Goal: Navigation & Orientation: Find specific page/section

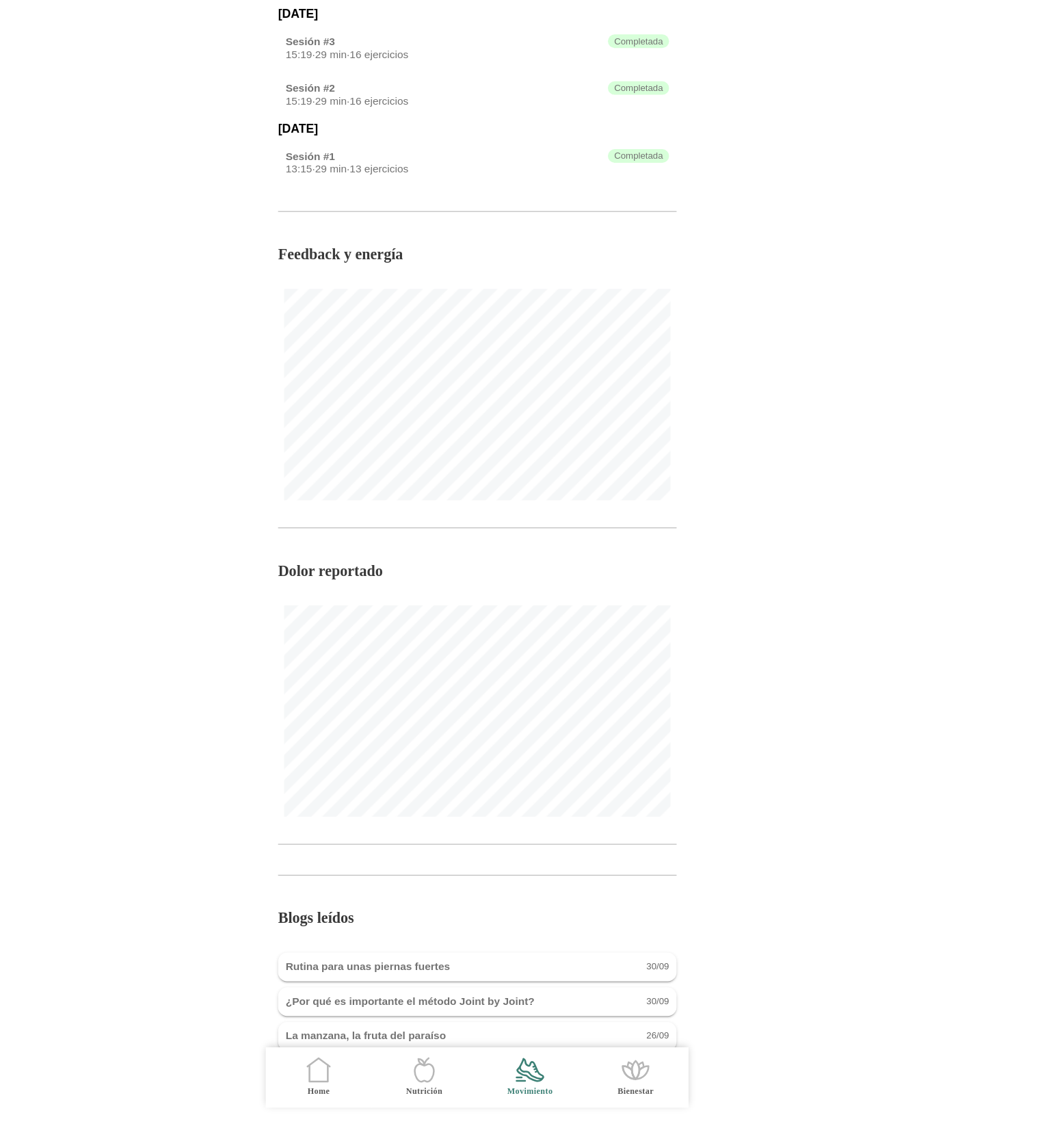
scroll to position [613, 0]
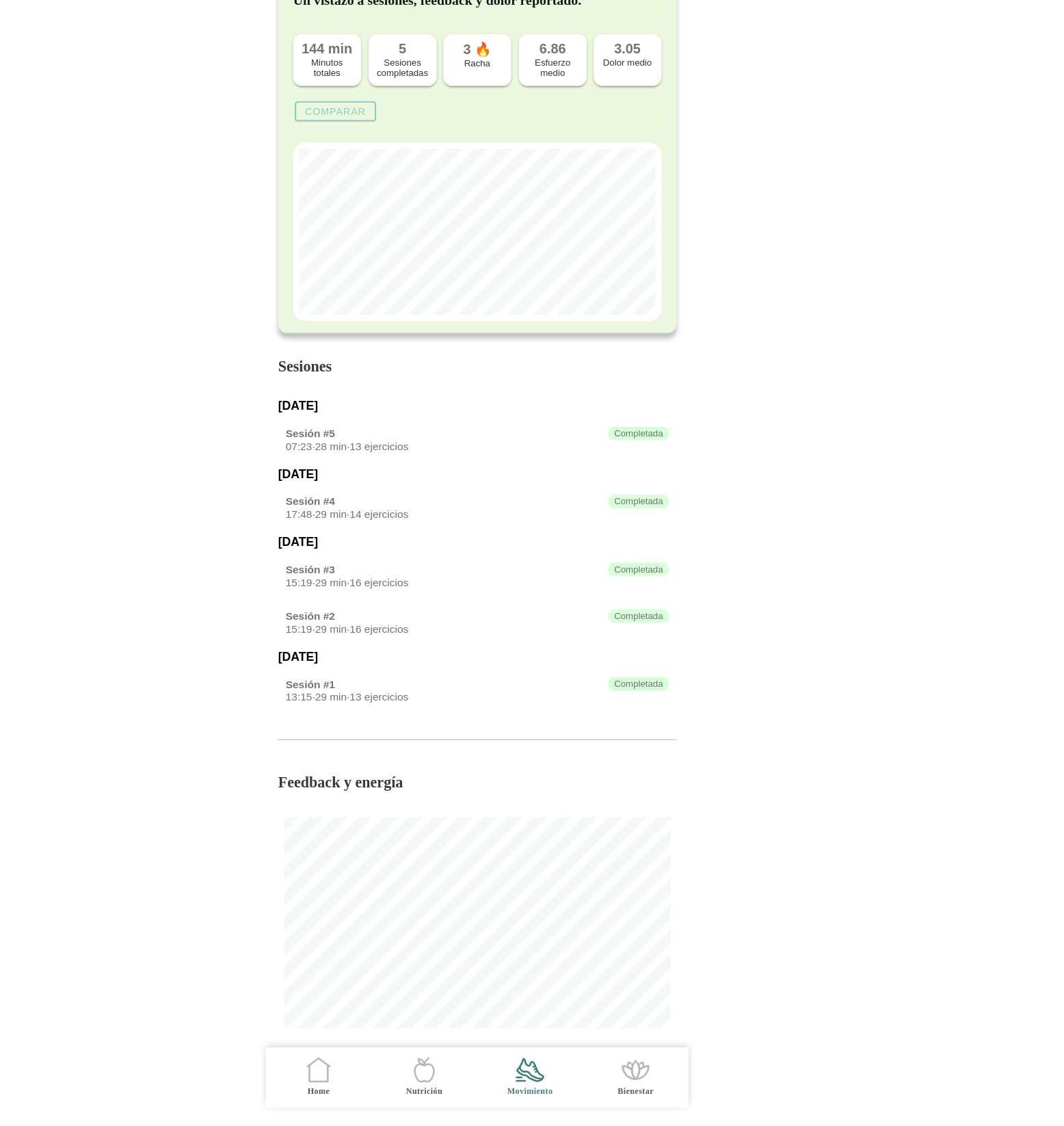
scroll to position [613, 0]
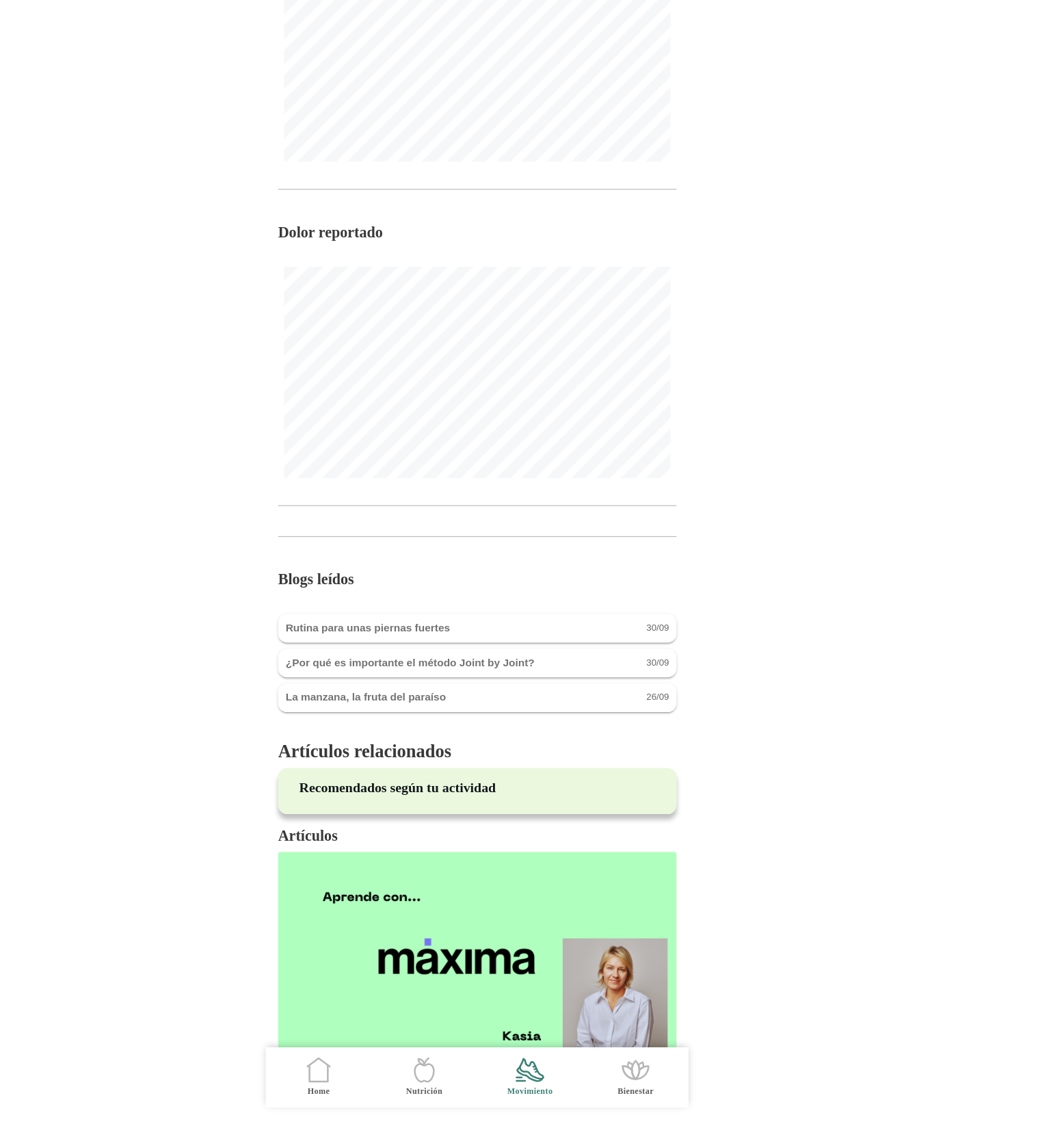
scroll to position [829, 0]
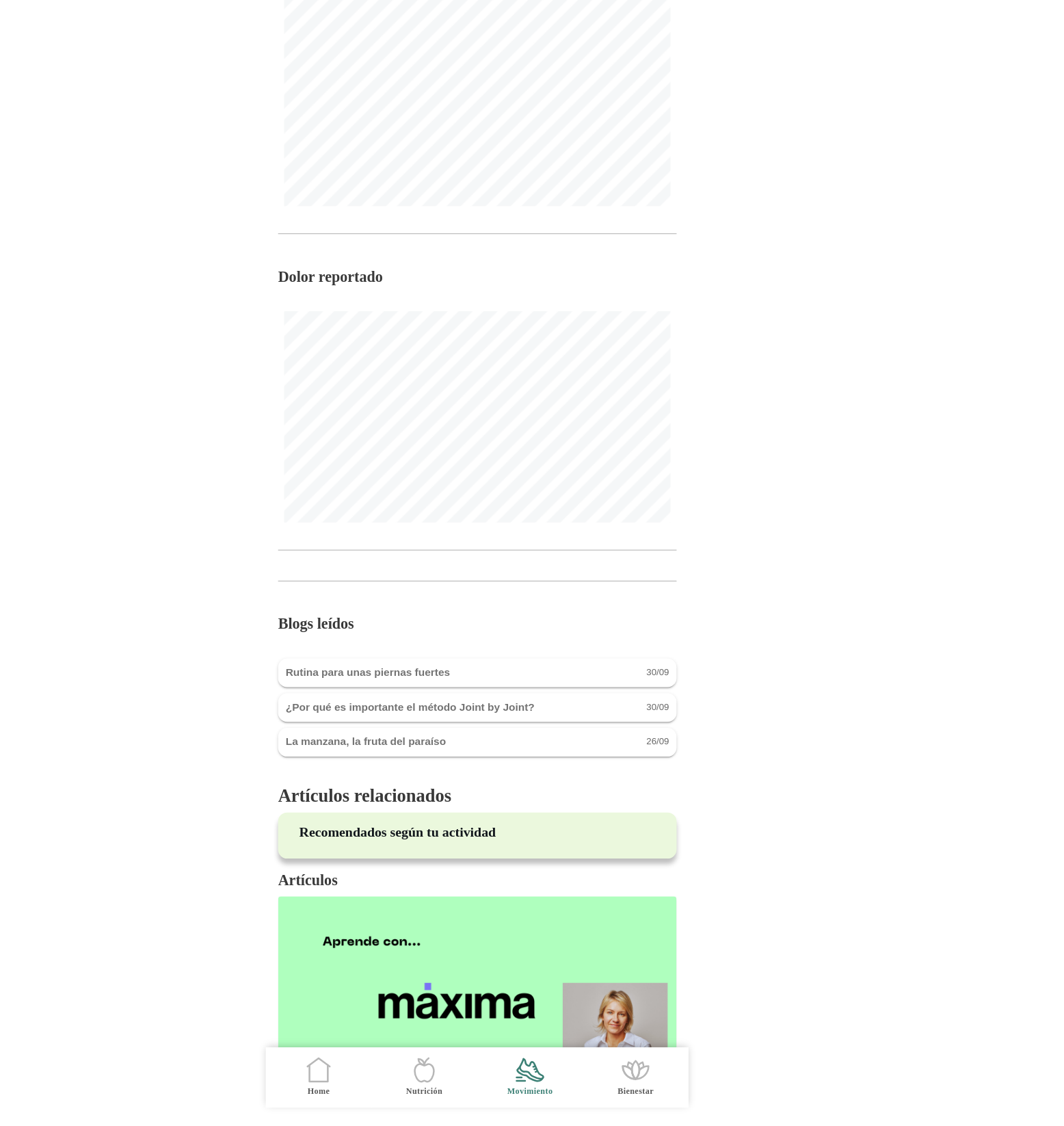
scroll to position [829, 0]
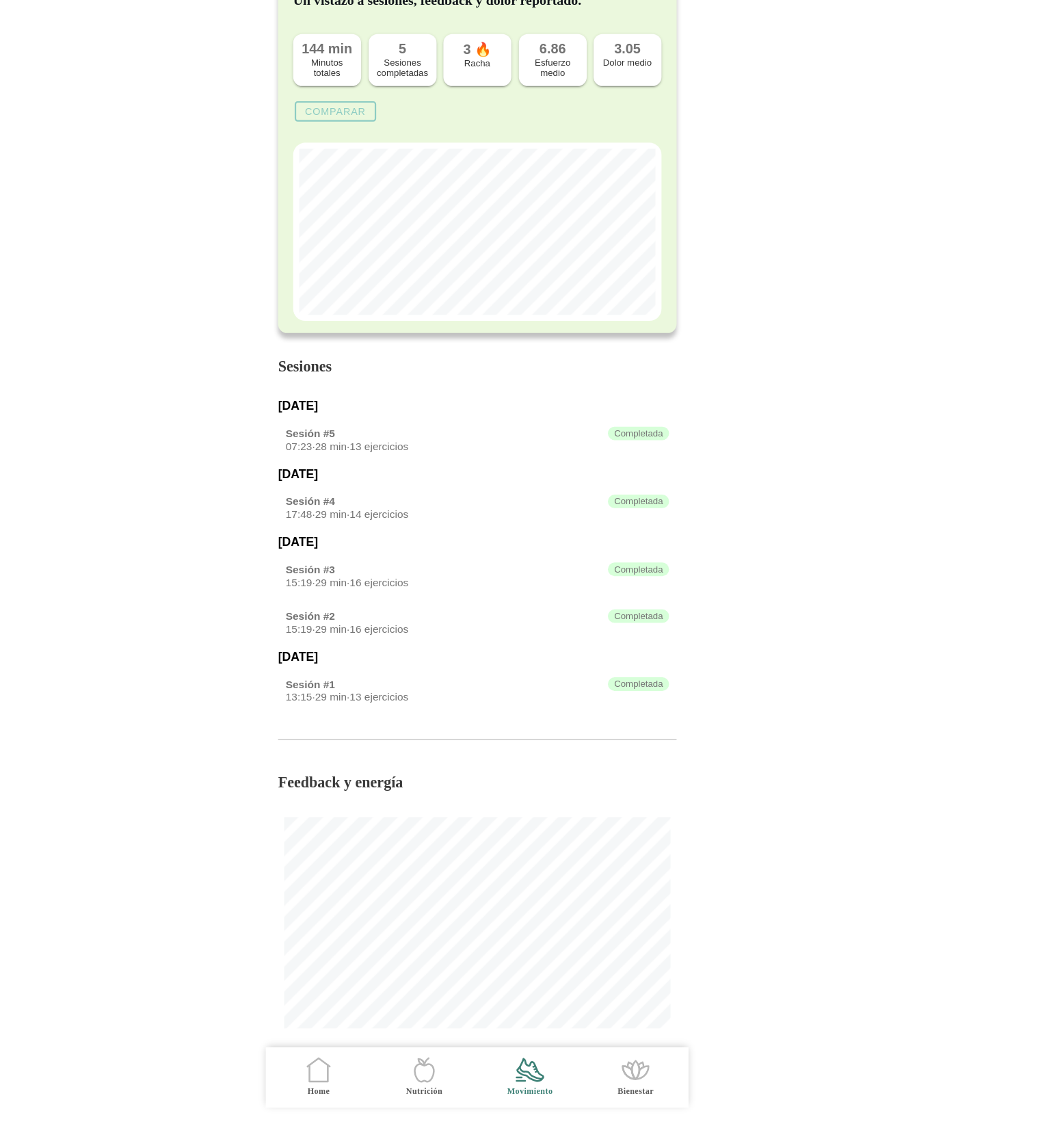
click at [449, 495] on div "Sesión #5 Completada" at bounding box center [532, 497] width 347 height 12
click at [682, 500] on div "Completada" at bounding box center [678, 497] width 55 height 12
click at [400, 503] on div "Sesión #5" at bounding box center [380, 498] width 45 height 11
click at [381, 499] on div "Sesión #5" at bounding box center [380, 498] width 45 height 11
click at [383, 471] on div "[DATE]" at bounding box center [532, 473] width 361 height 12
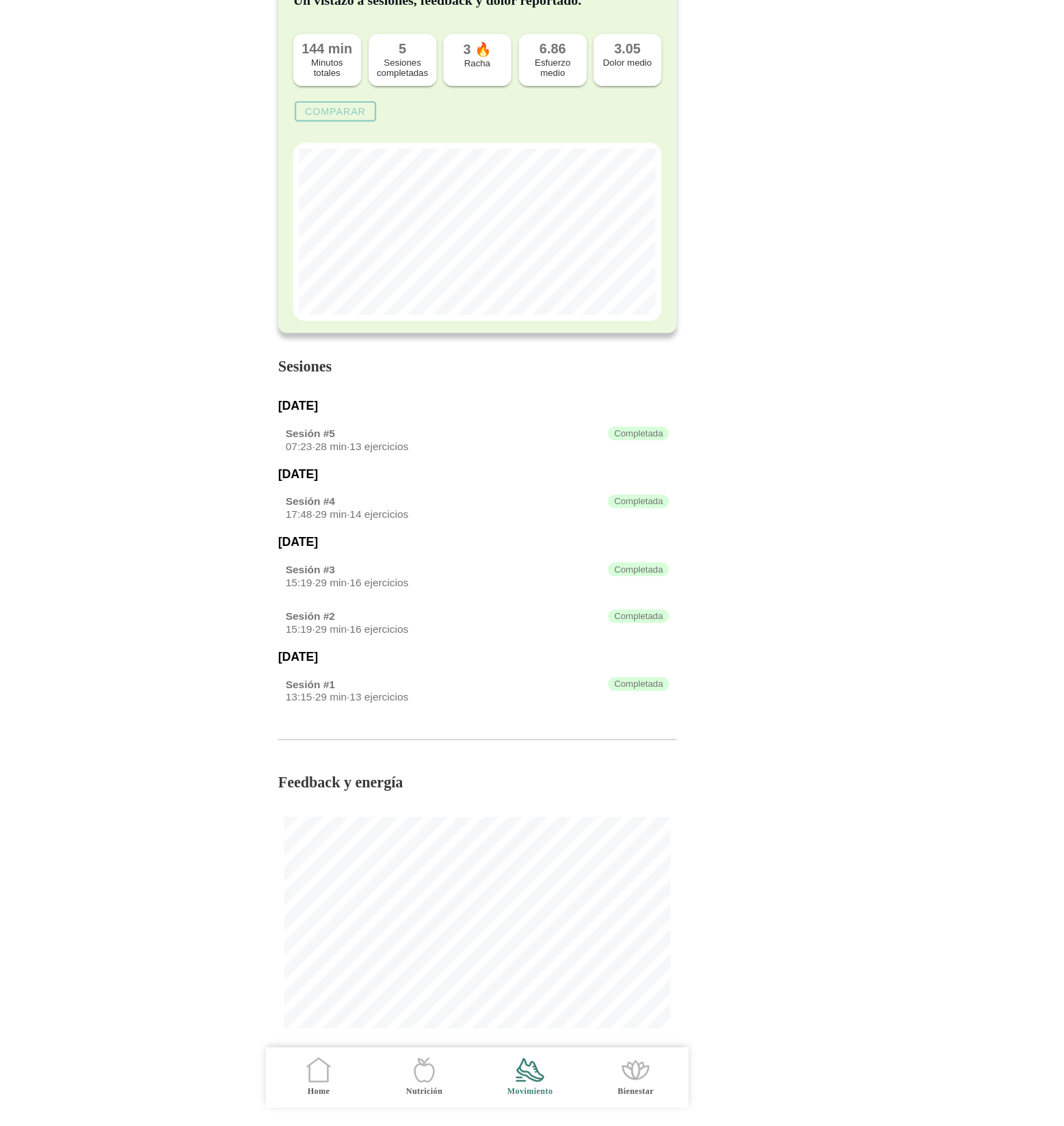
click at [673, 496] on div "Completada" at bounding box center [678, 497] width 55 height 12
click at [681, 562] on div "Completada" at bounding box center [678, 559] width 55 height 12
click at [438, 564] on div "Sesión #4 Completada" at bounding box center [532, 559] width 347 height 12
click at [377, 573] on span "17:48" at bounding box center [369, 572] width 24 height 11
click at [375, 565] on div "Sesión #4" at bounding box center [380, 559] width 45 height 11
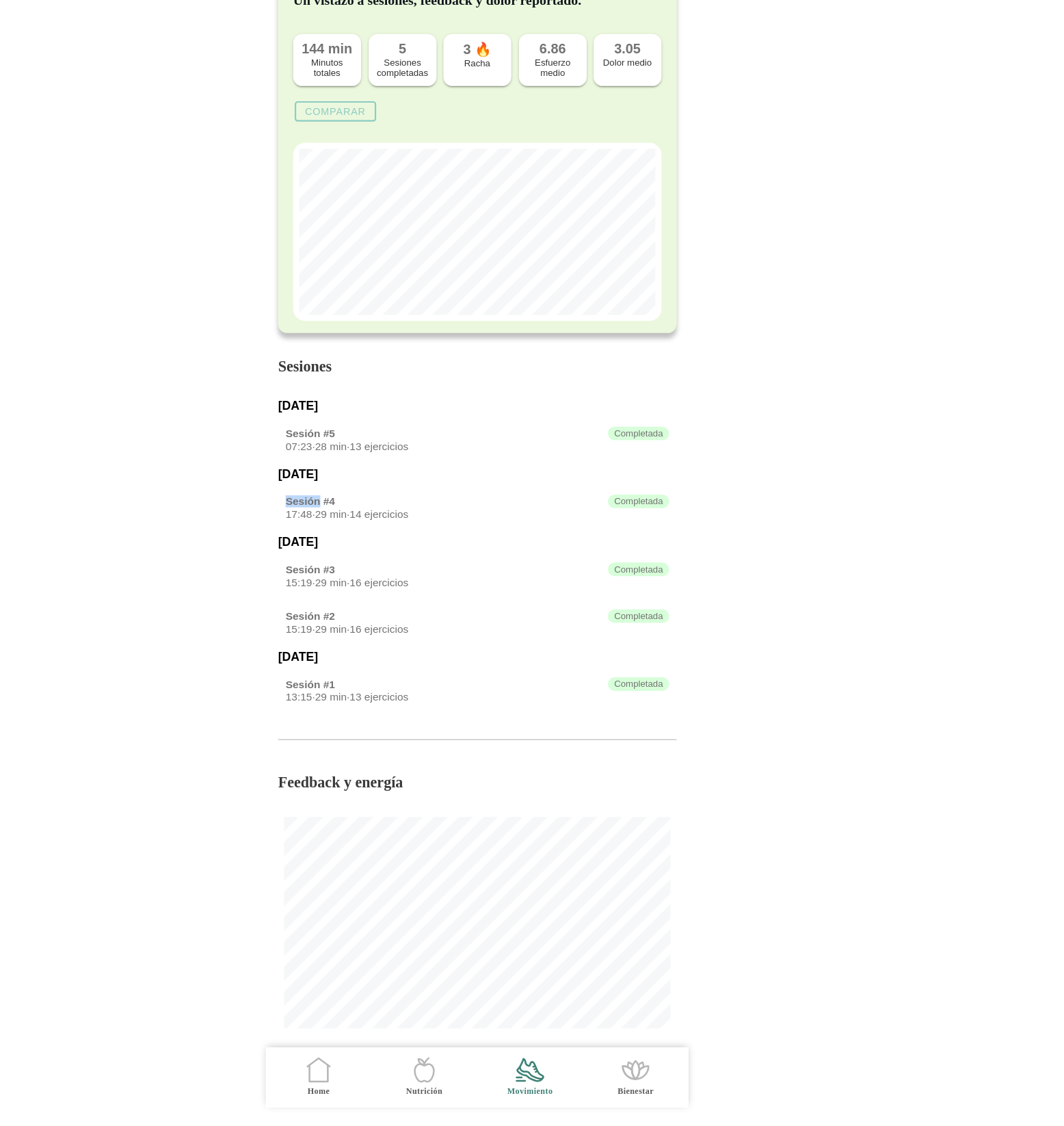
click at [375, 565] on div "Sesión #4" at bounding box center [380, 559] width 45 height 11
click at [397, 565] on div "Sesión #4" at bounding box center [380, 559] width 45 height 11
click at [445, 669] on div "Sesión #2 Completada" at bounding box center [532, 663] width 347 height 12
